Goal: Check status: Check status

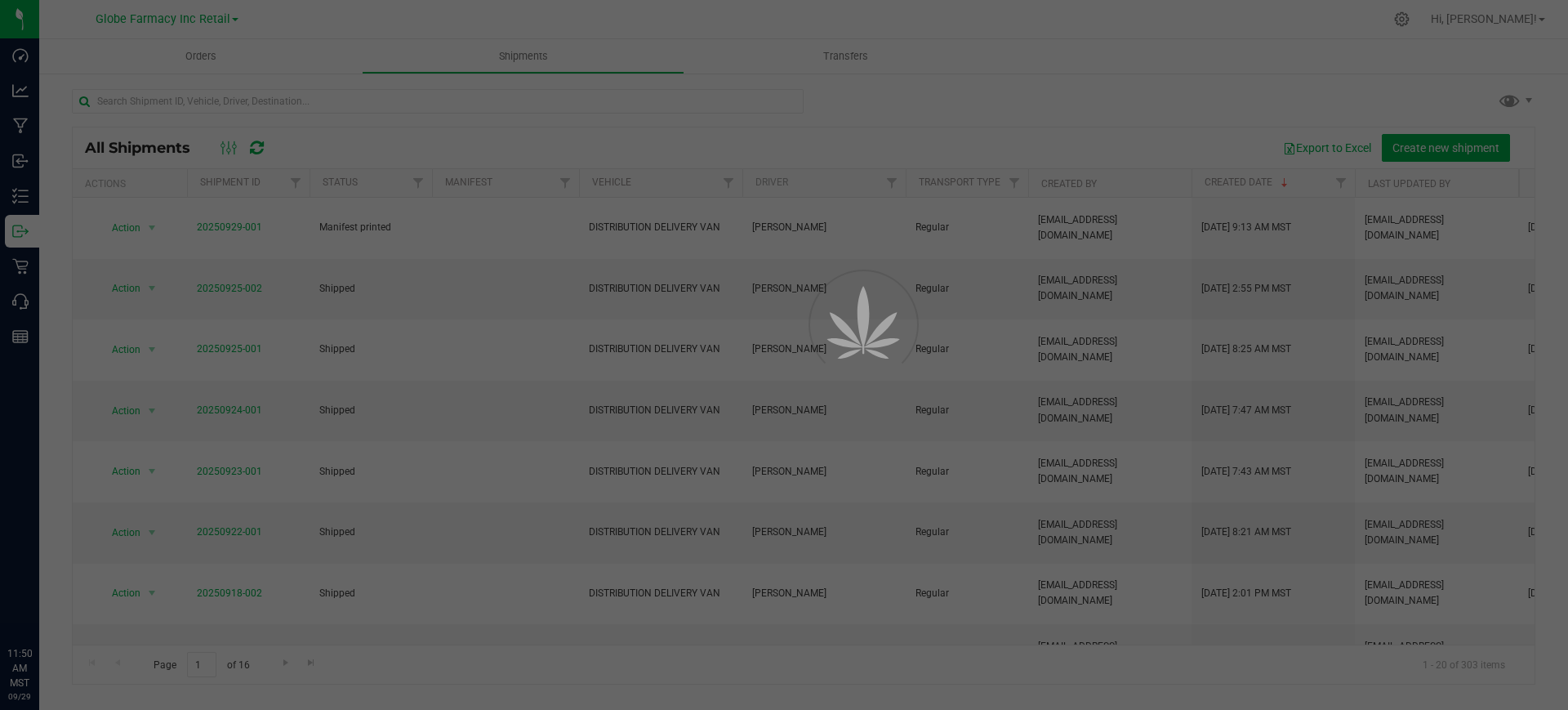
click at [0, 0] on p "Inbound" at bounding box center [0, 0] width 0 height 0
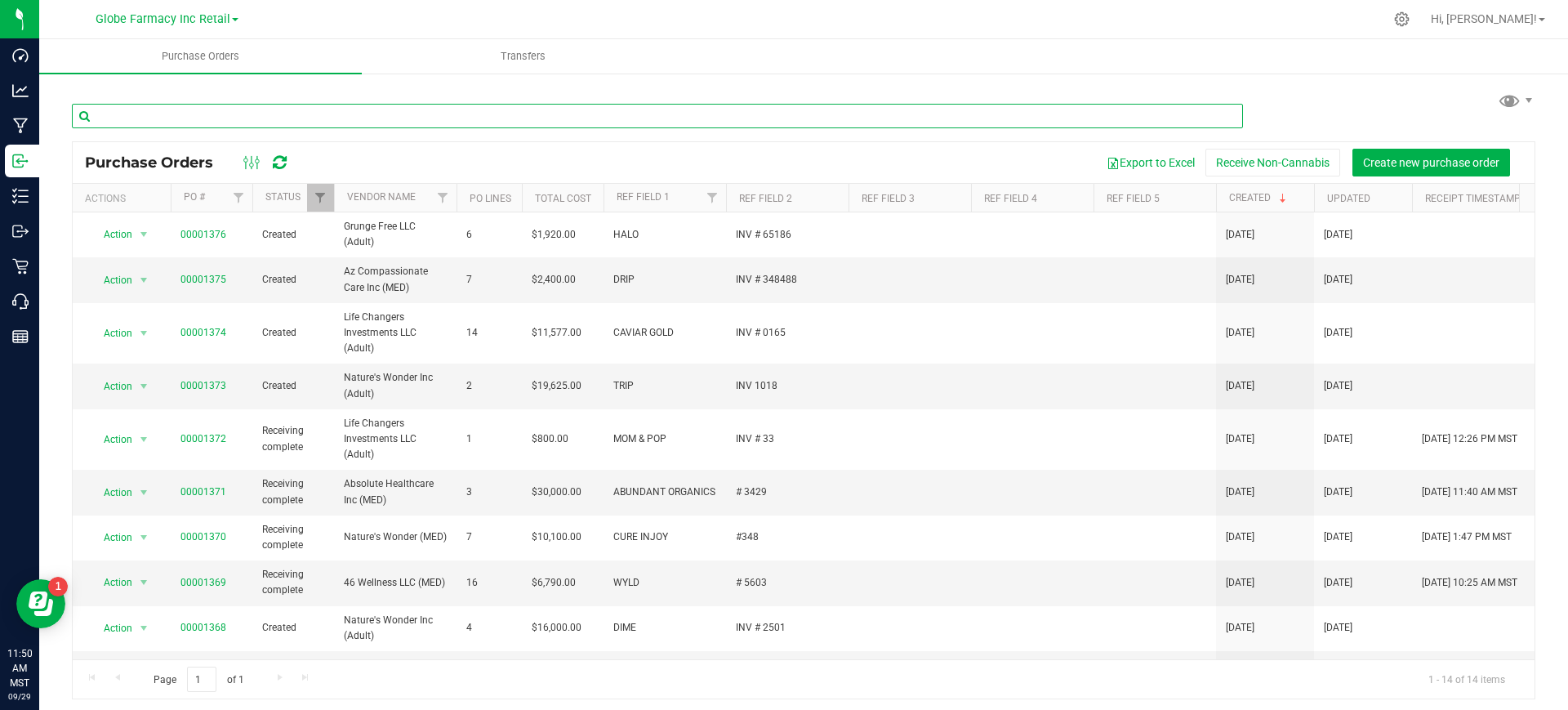
click at [290, 127] on input "text" at bounding box center [657, 115] width 1171 height 25
type input "abun"
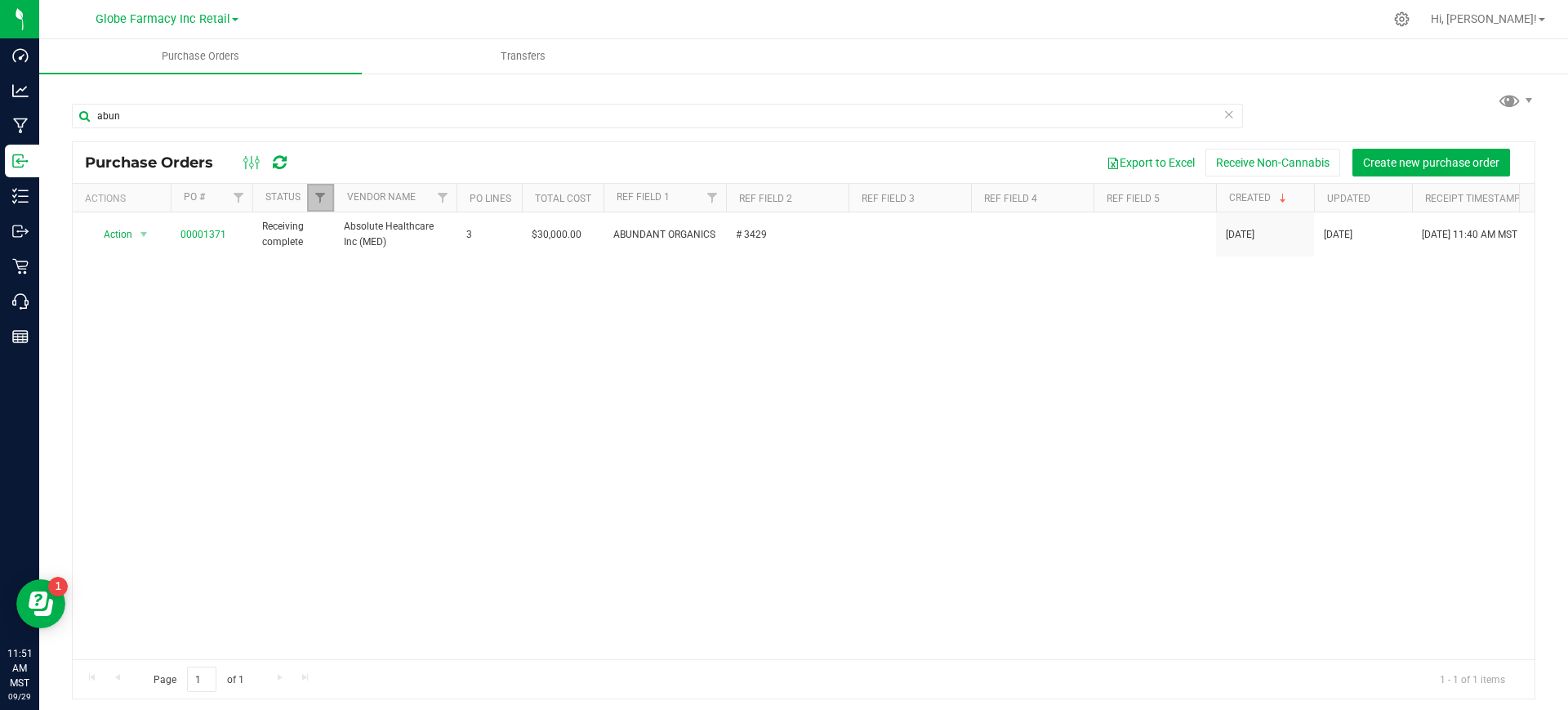
click at [321, 185] on link "Filter" at bounding box center [320, 198] width 27 height 27
click at [352, 309] on span "Closed" at bounding box center [356, 311] width 30 height 10
click at [334, 309] on input "Closed" at bounding box center [329, 311] width 11 height 11
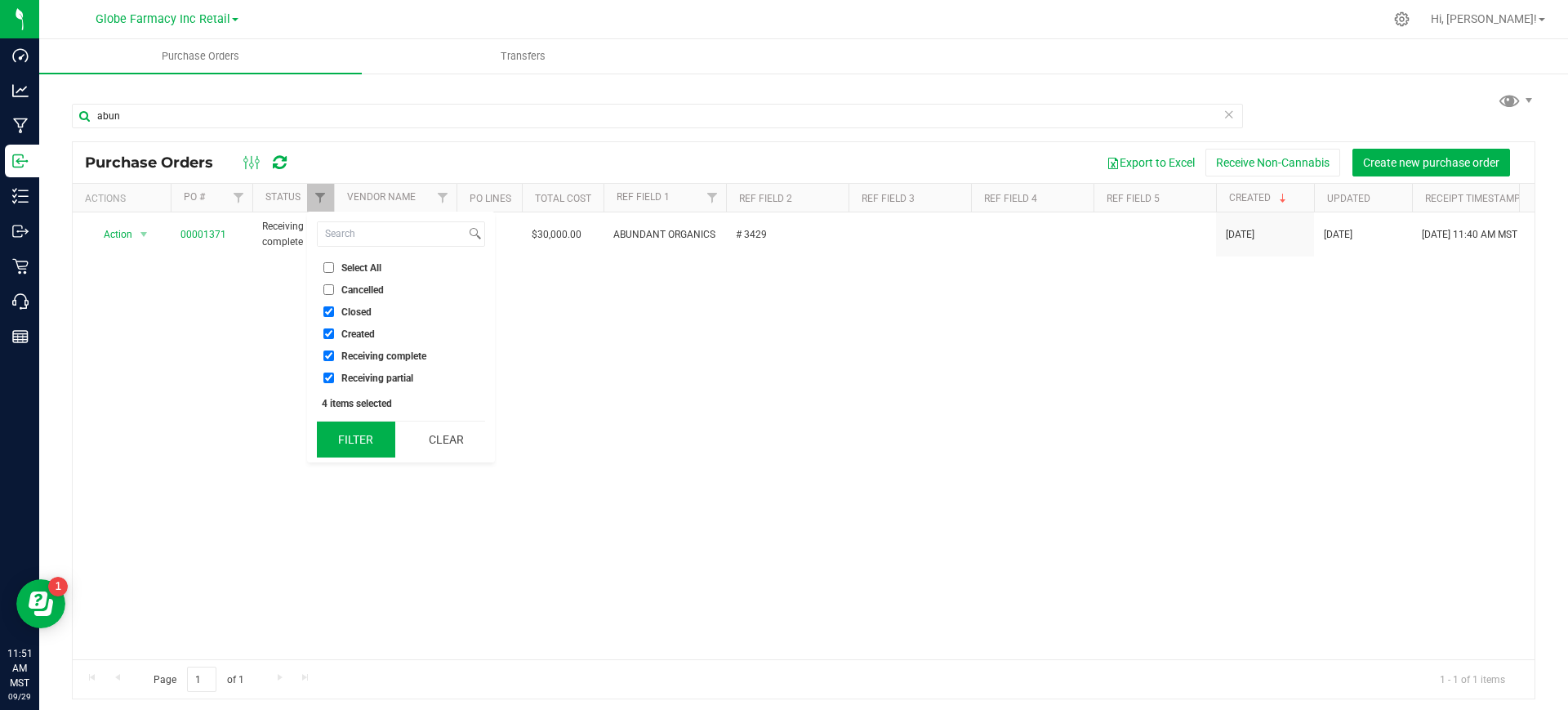
click at [389, 449] on button "Filter" at bounding box center [356, 439] width 79 height 36
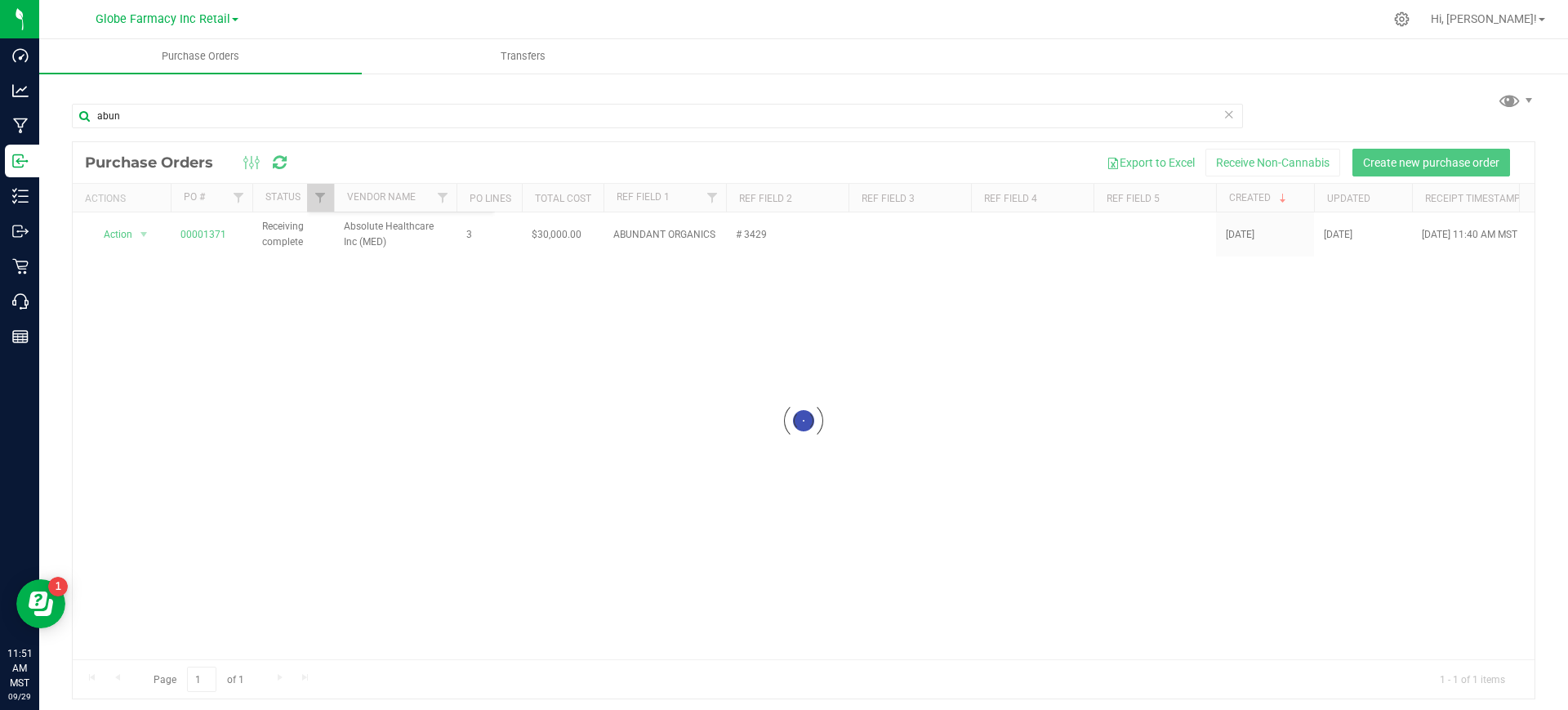
checkbox input "true"
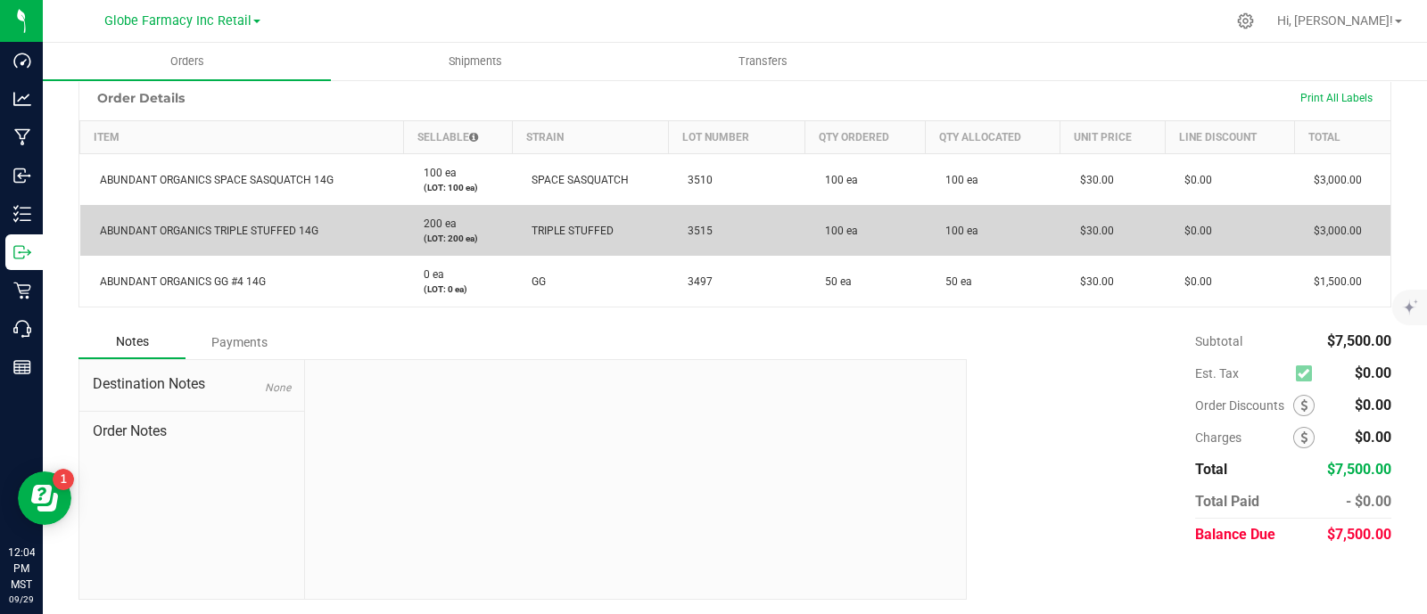
scroll to position [403, 0]
